Goal: Information Seeking & Learning: Learn about a topic

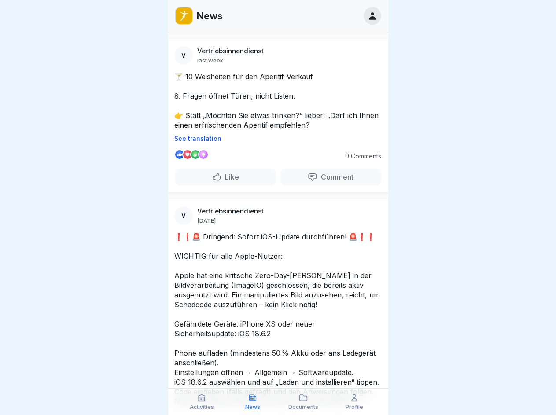
click at [274, 139] on p "See translation" at bounding box center [278, 138] width 208 height 7
click at [325, 177] on p "Comment" at bounding box center [335, 177] width 36 height 9
click at [202, 402] on icon at bounding box center [201, 398] width 9 height 9
click at [253, 402] on icon at bounding box center [252, 398] width 9 height 9
click at [304, 402] on icon at bounding box center [303, 398] width 9 height 9
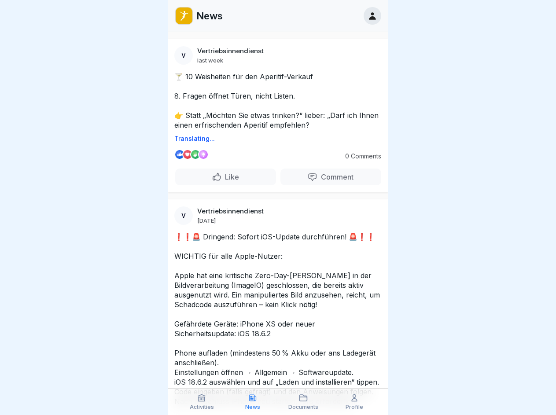
click at [354, 402] on icon at bounding box center [354, 398] width 9 height 9
